Goal: Find contact information: Find contact information

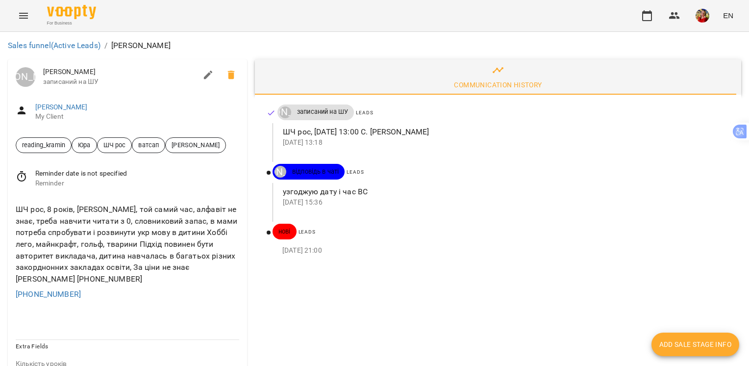
click at [50, 225] on div "ШЧ рос, 8 років, Алекс, той самий час, алфавіт не знає, треба навчити читати з …" at bounding box center [128, 244] width 228 height 85
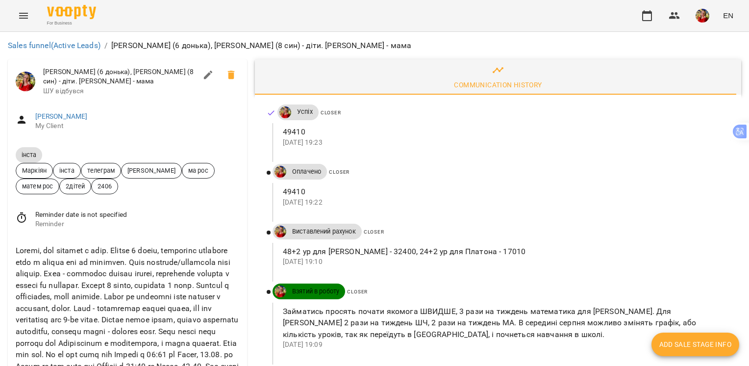
click at [298, 258] on p "[DATE] 19:10" at bounding box center [504, 262] width 443 height 10
click at [192, 267] on div at bounding box center [128, 314] width 228 height 143
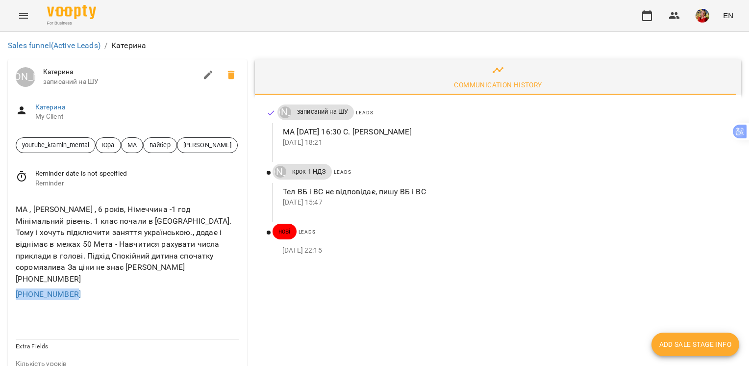
drag, startPoint x: 97, startPoint y: 279, endPoint x: 10, endPoint y: 279, distance: 86.8
click at [10, 279] on div "МА , [PERSON_NAME] , 6 років, Німеччина -1 год Мінімальний рівень. 1 клас почал…" at bounding box center [127, 252] width 239 height 112
copy link "[PHONE_NUMBER]"
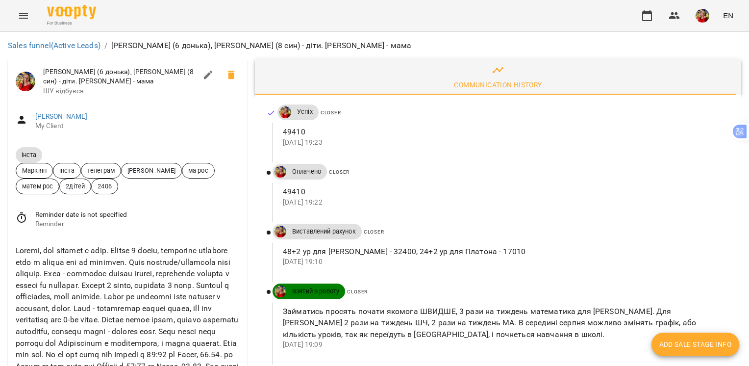
click at [116, 252] on div at bounding box center [128, 314] width 228 height 143
